Goal: Task Accomplishment & Management: Use online tool/utility

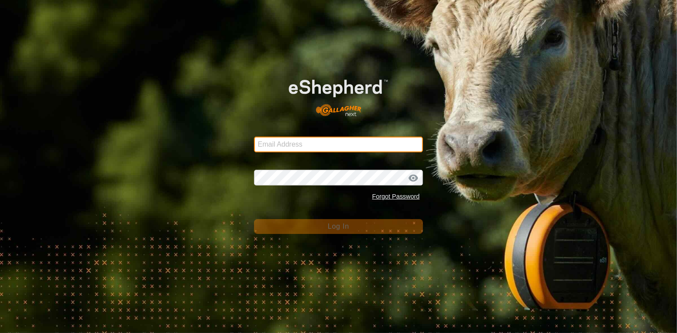
type input "Btchilders70@gmail.com"
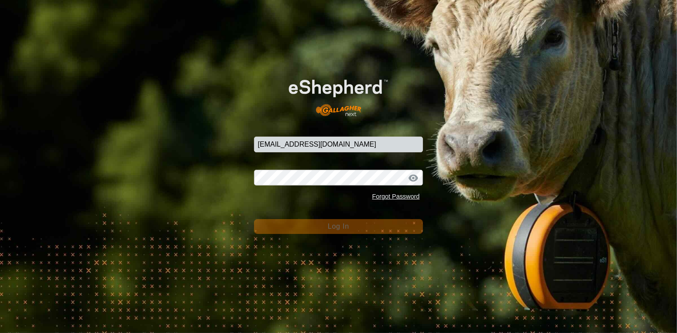
click at [335, 236] on div "Email Address Btchilders70@gmail.com Password Forgot Password Log In" at bounding box center [338, 166] width 677 height 333
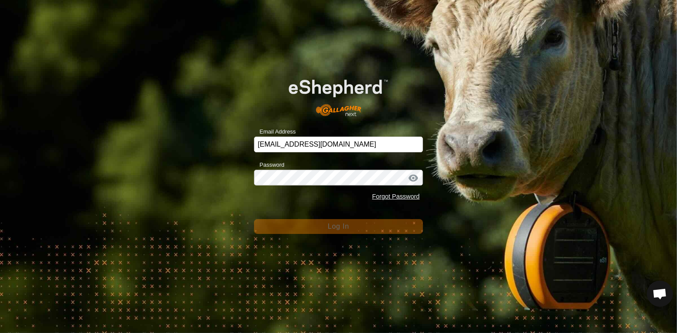
click at [335, 236] on div "Email Address Btchilders70@gmail.com Password Forgot Password Log In" at bounding box center [338, 166] width 677 height 333
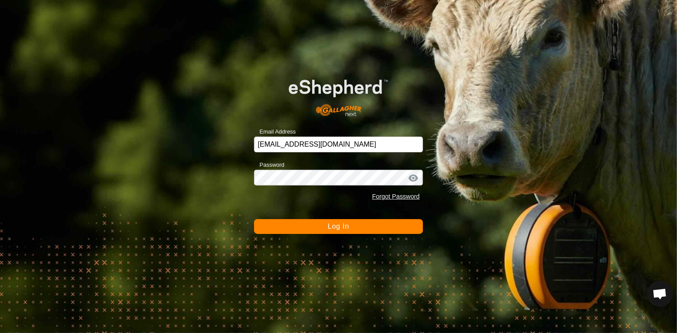
click at [344, 228] on span "Log In" at bounding box center [338, 226] width 21 height 7
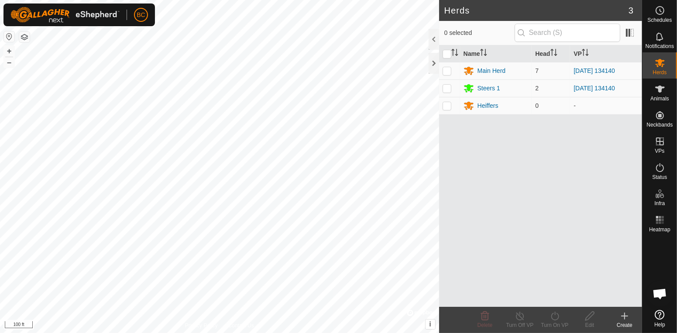
click at [657, 89] on icon at bounding box center [659, 89] width 10 height 10
click input "checkbox"
checkbox input "true"
click at [435, 39] on div at bounding box center [433, 39] width 10 height 21
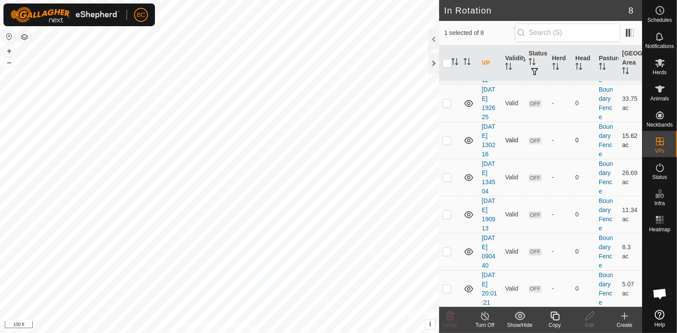
scroll to position [90, 0]
click at [487, 317] on icon at bounding box center [484, 316] width 11 height 10
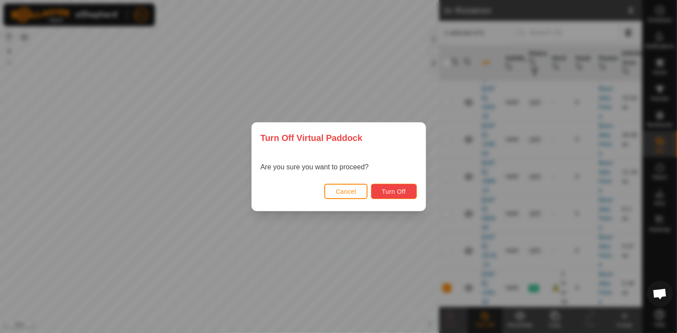
click at [391, 192] on span "Turn Off" at bounding box center [394, 191] width 24 height 7
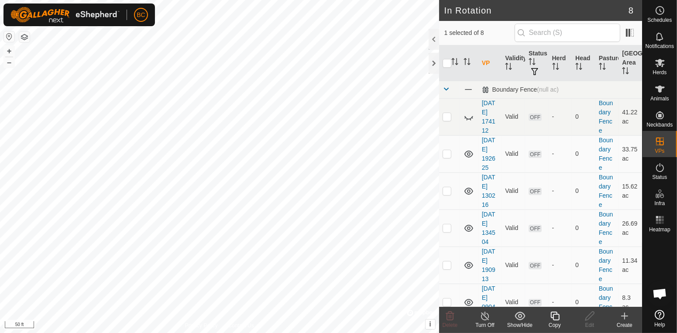
scroll to position [90, 0]
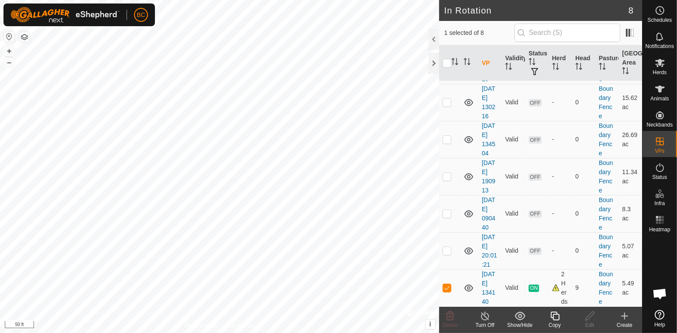
click at [487, 318] on icon at bounding box center [484, 316] width 11 height 10
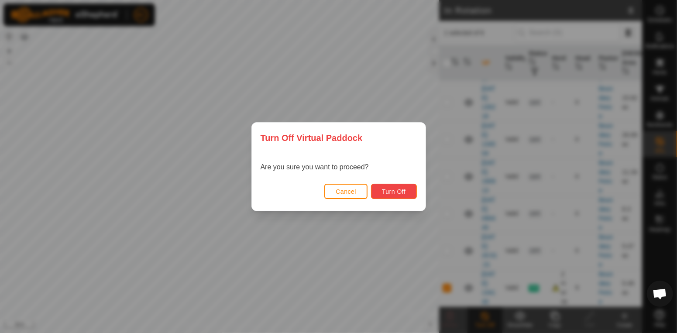
click at [403, 190] on span "Turn Off" at bounding box center [394, 191] width 24 height 7
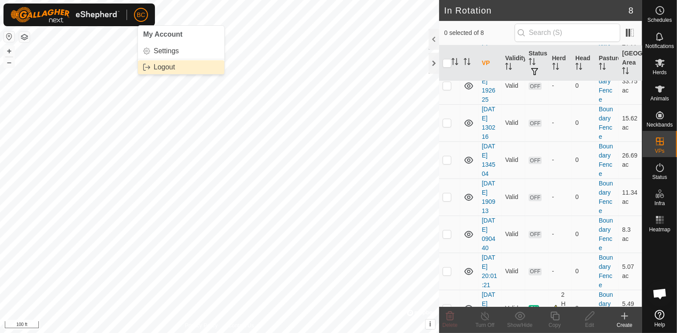
scroll to position [90, 0]
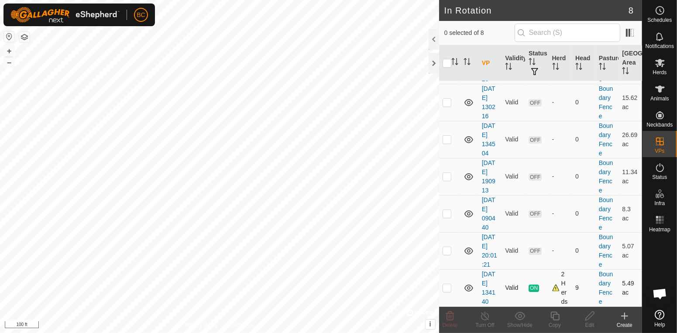
click at [450, 288] on p-checkbox at bounding box center [446, 287] width 9 height 7
checkbox input "true"
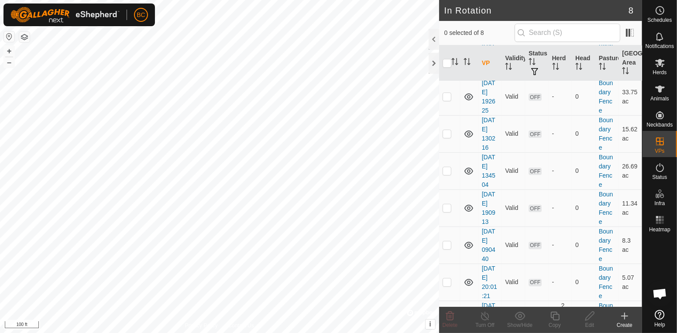
scroll to position [90, 0]
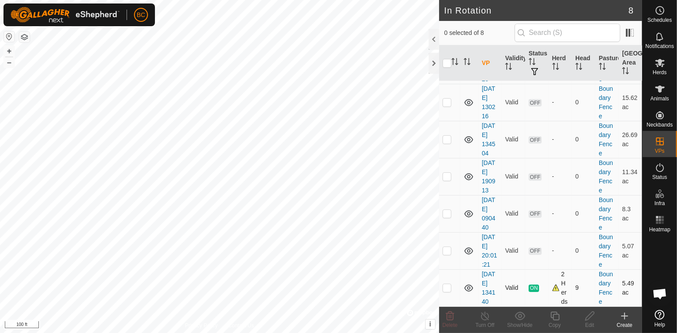
click at [454, 290] on td at bounding box center [449, 287] width 21 height 37
checkbox input "true"
click at [453, 294] on td at bounding box center [449, 287] width 21 height 37
checkbox input "true"
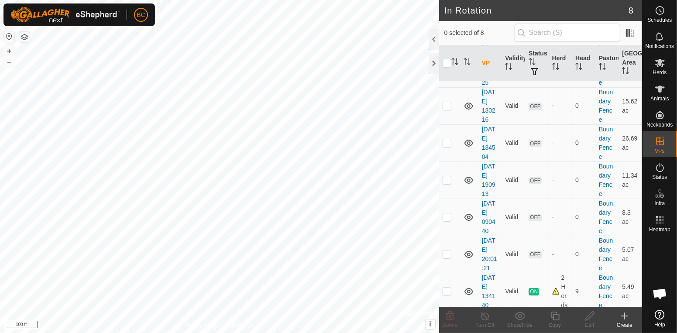
scroll to position [90, 0]
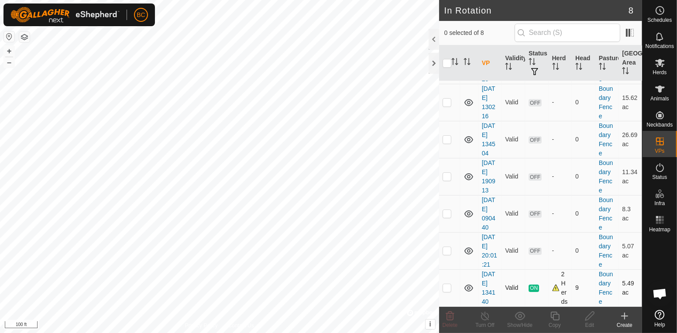
click at [451, 285] on td at bounding box center [449, 287] width 21 height 37
checkbox input "true"
click at [589, 317] on icon at bounding box center [589, 316] width 9 height 9
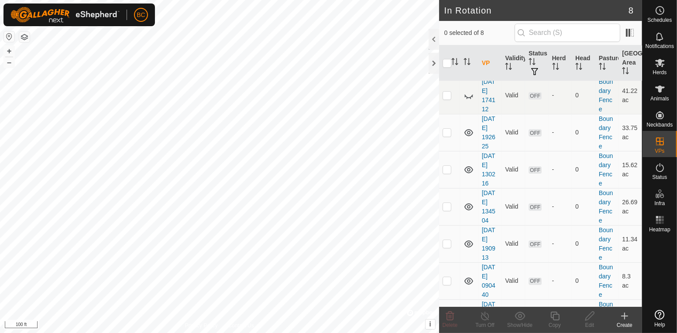
scroll to position [90, 0]
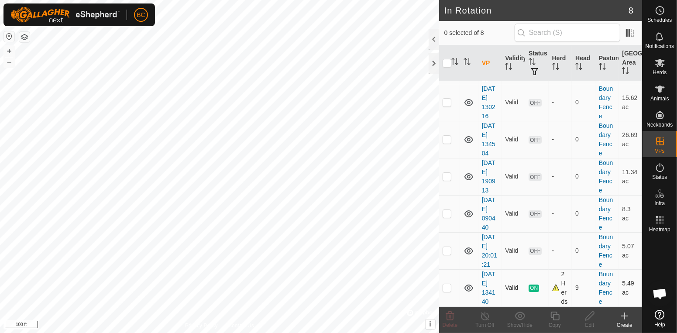
click at [450, 290] on p-checkbox at bounding box center [446, 287] width 9 height 7
checkbox input "true"
click at [656, 173] on es-activation-svg-icon at bounding box center [660, 168] width 16 height 14
click at [661, 171] on icon at bounding box center [659, 167] width 10 height 10
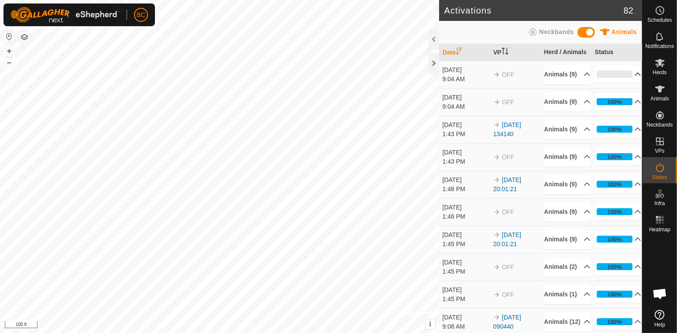
click at [634, 78] on icon at bounding box center [637, 74] width 7 height 7
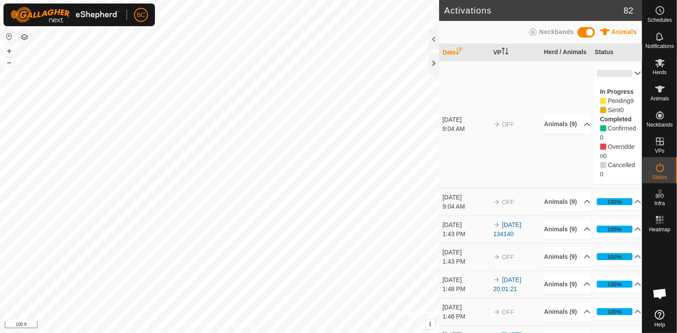
click at [633, 74] on p-accordion-header "0%" at bounding box center [618, 73] width 47 height 17
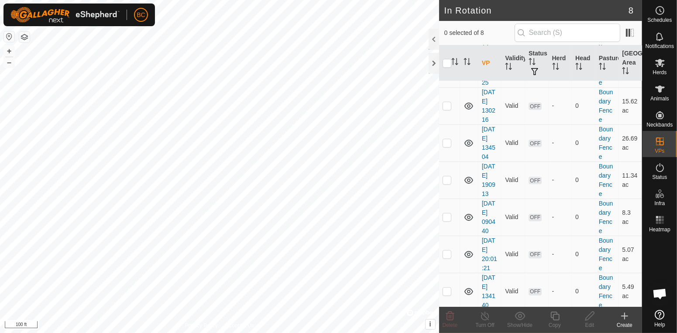
scroll to position [90, 0]
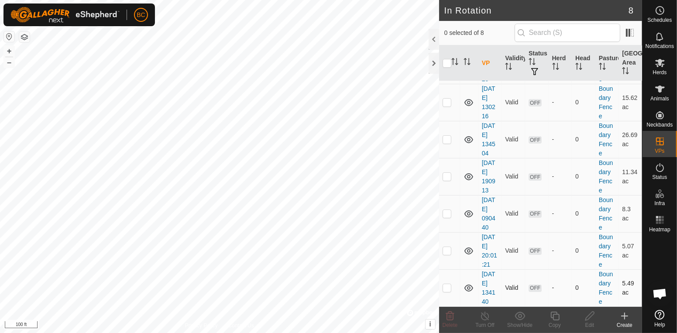
click at [451, 291] on p-tablecheckbox at bounding box center [446, 287] width 9 height 7
checkbox input "true"
click at [590, 318] on icon at bounding box center [589, 316] width 11 height 10
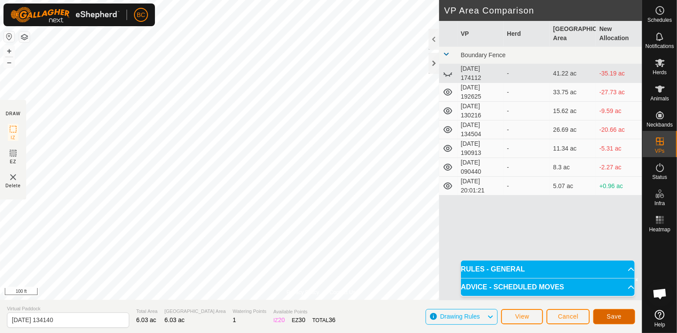
click at [609, 319] on span "Save" at bounding box center [613, 316] width 15 height 7
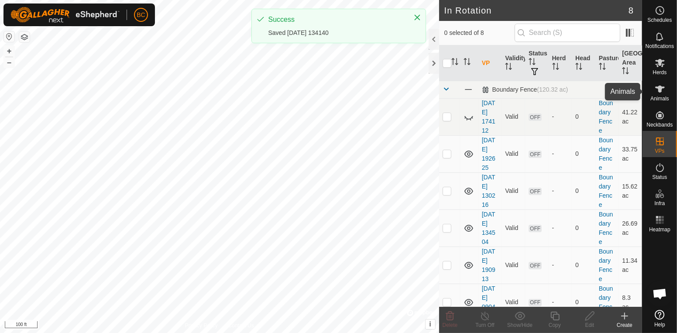
click at [662, 97] on span "Animals" at bounding box center [659, 98] width 19 height 5
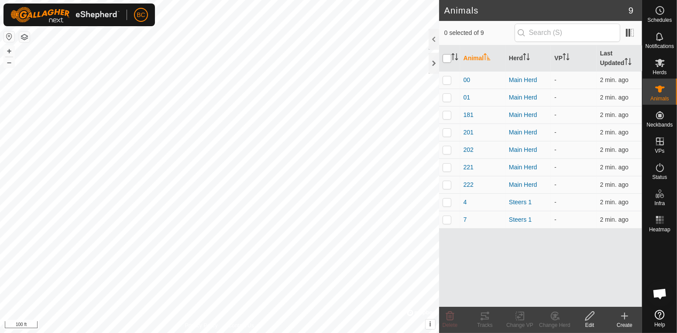
click at [445, 58] on input "checkbox" at bounding box center [446, 58] width 9 height 9
checkbox input "true"
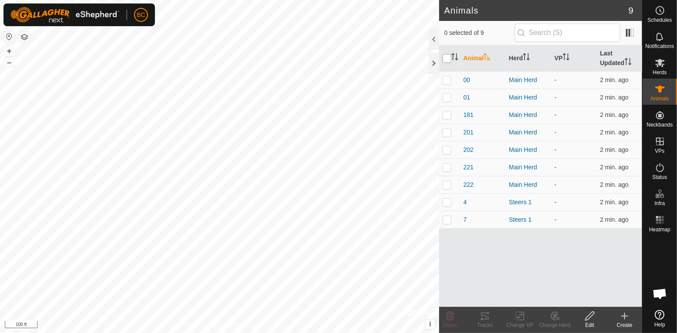
checkbox input "true"
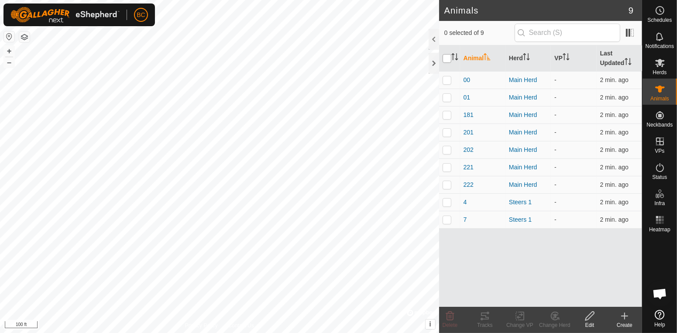
checkbox input "true"
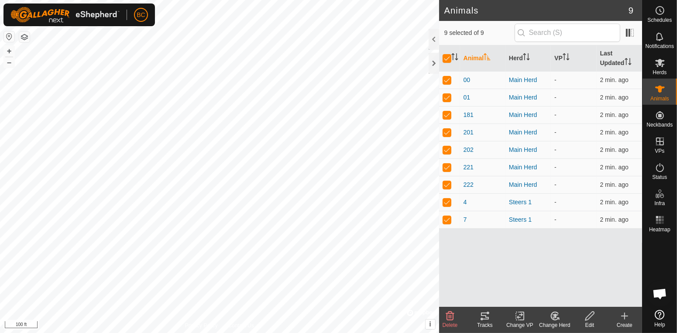
click at [518, 315] on icon at bounding box center [519, 316] width 11 height 10
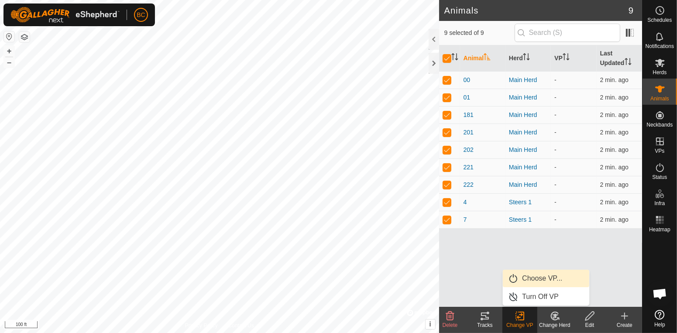
click at [531, 277] on link "Choose VP..." at bounding box center [546, 278] width 86 height 17
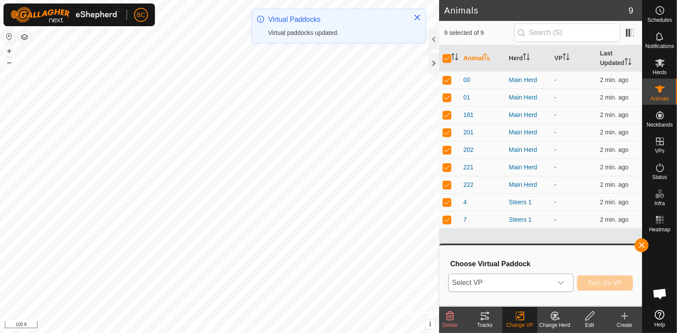
click at [561, 285] on icon "dropdown trigger" at bounding box center [560, 282] width 7 height 7
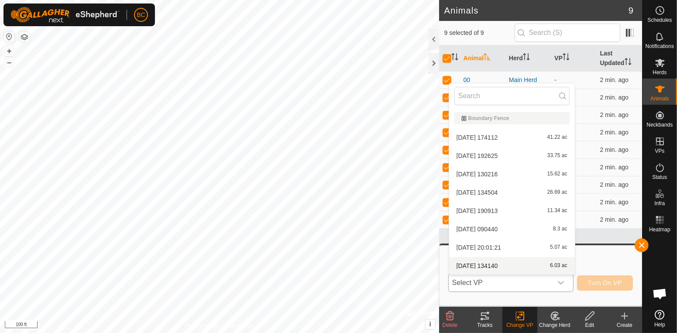
click at [544, 271] on li "[DATE] 134140 6.03 ac" at bounding box center [512, 265] width 126 height 17
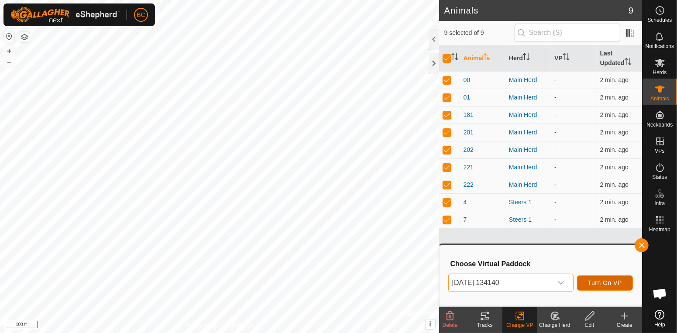
click at [592, 281] on span "Turn On VP" at bounding box center [605, 282] width 34 height 7
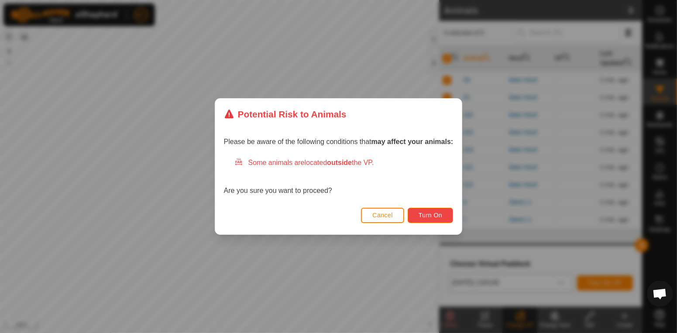
click at [427, 213] on span "Turn On" at bounding box center [430, 215] width 24 height 7
